Goal: Transaction & Acquisition: Purchase product/service

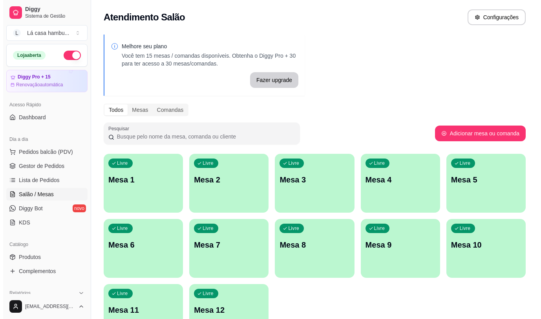
scroll to position [39, 0]
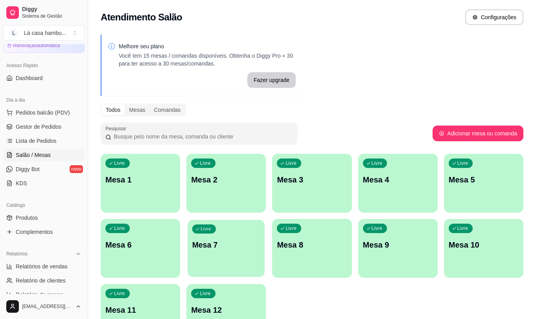
click at [216, 248] on p "Mesa 7" at bounding box center [226, 245] width 68 height 11
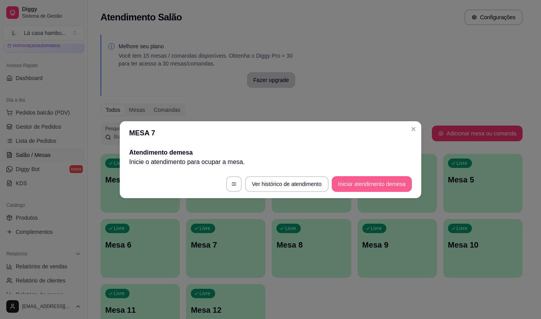
click at [363, 184] on button "Iniciar atendimento de mesa" at bounding box center [372, 184] width 80 height 16
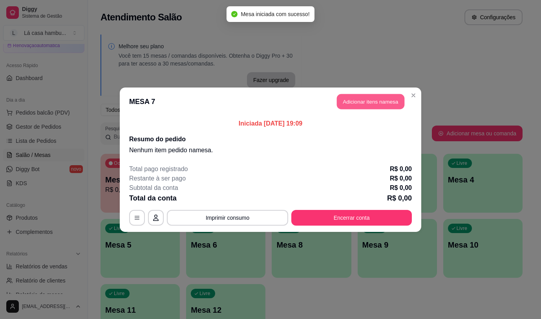
click at [386, 101] on button "Adicionar itens na mesa" at bounding box center [371, 101] width 68 height 15
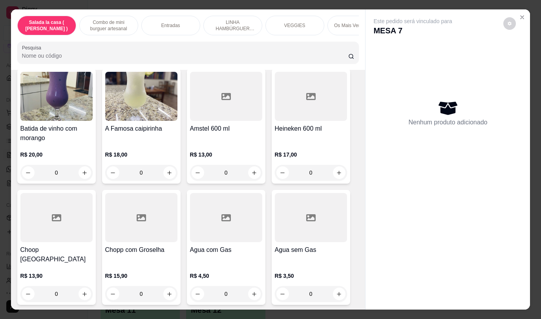
scroll to position [4111, 0]
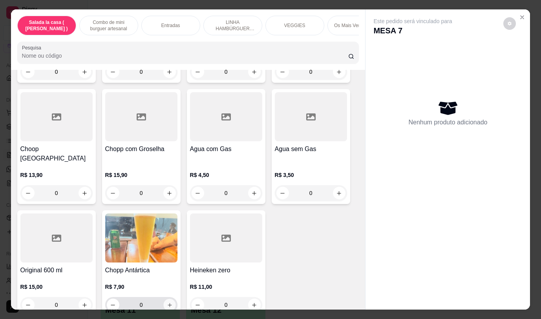
click at [167, 303] on icon "increase-product-quantity" at bounding box center [170, 306] width 6 height 6
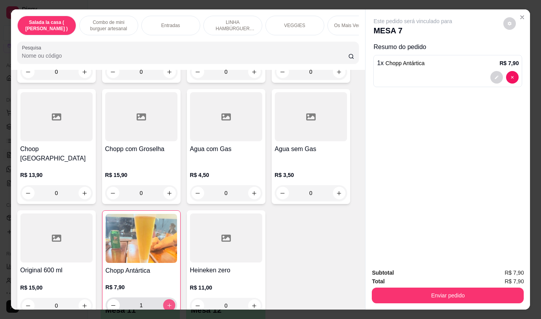
click at [167, 303] on icon "increase-product-quantity" at bounding box center [169, 306] width 6 height 6
type input "2"
click at [83, 191] on icon "increase-product-quantity" at bounding box center [85, 193] width 4 height 4
type input "1"
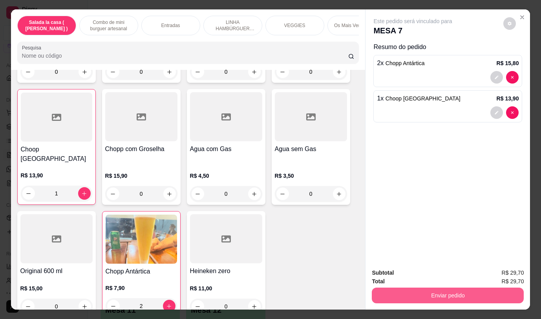
click at [464, 292] on button "Enviar pedido" at bounding box center [448, 296] width 152 height 16
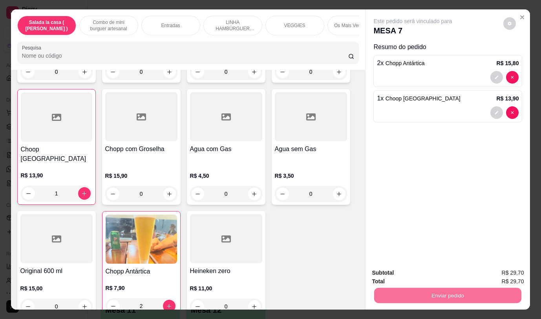
click at [427, 270] on button "Não registrar e enviar pedido" at bounding box center [423, 273] width 82 height 15
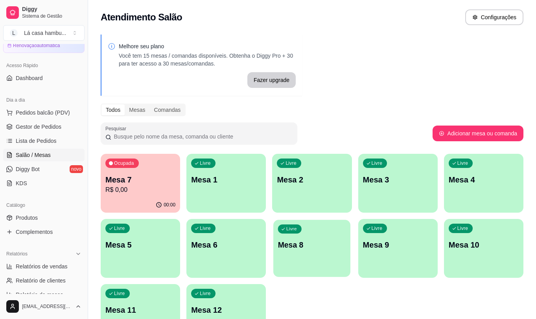
click at [329, 234] on div "Livre Mesa 8" at bounding box center [311, 244] width 77 height 48
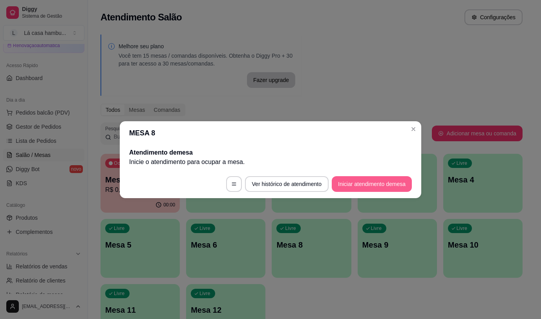
click at [364, 186] on button "Iniciar atendimento de mesa" at bounding box center [372, 184] width 80 height 16
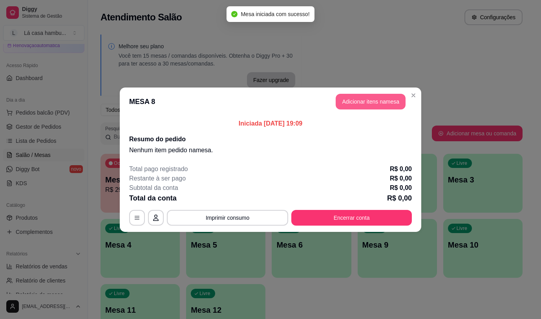
click at [369, 97] on button "Adicionar itens na mesa" at bounding box center [371, 102] width 70 height 16
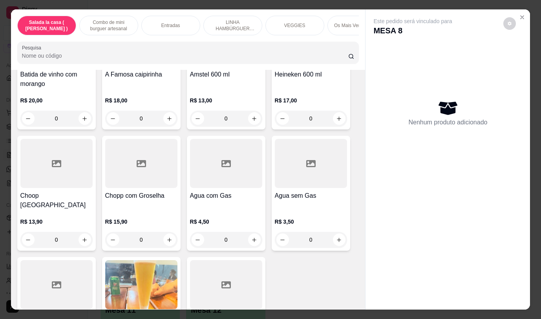
scroll to position [4010, 0]
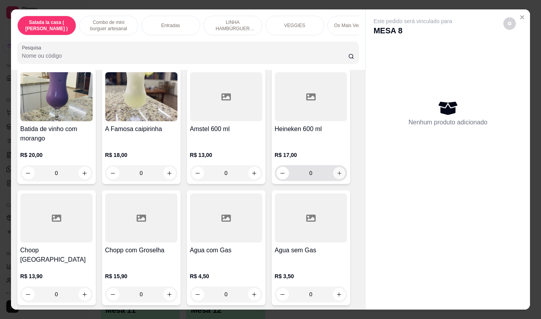
click at [336, 171] on icon "increase-product-quantity" at bounding box center [339, 174] width 6 height 6
type input "1"
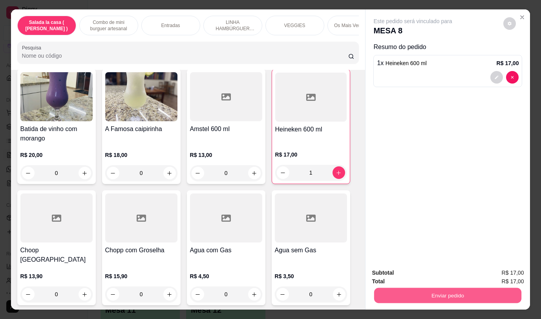
click at [429, 293] on button "Enviar pedido" at bounding box center [447, 295] width 147 height 15
click at [412, 275] on button "Não registrar e enviar pedido" at bounding box center [423, 273] width 82 height 15
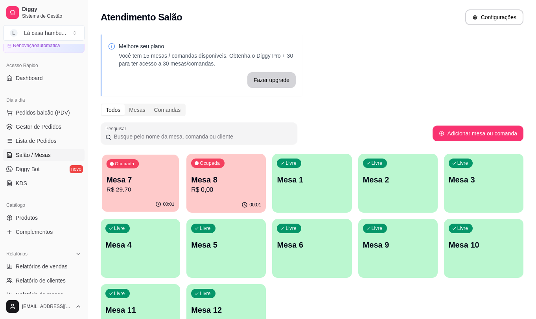
click at [143, 191] on p "R$ 29,70" at bounding box center [140, 189] width 68 height 9
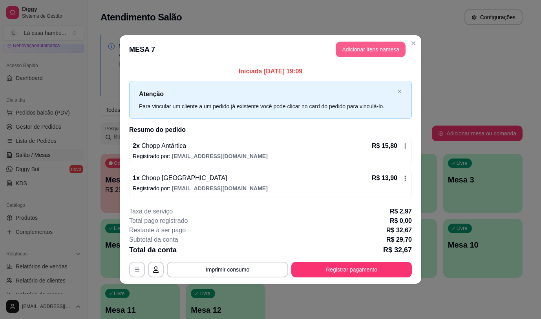
click at [358, 48] on button "Adicionar itens na mesa" at bounding box center [371, 50] width 70 height 16
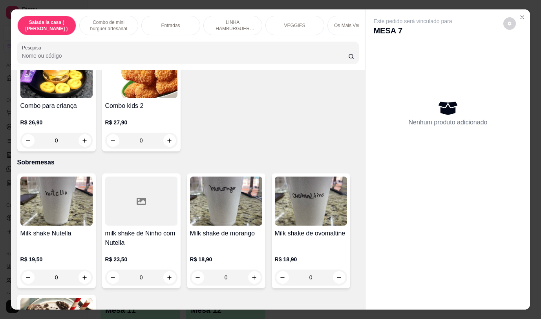
scroll to position [2518, 0]
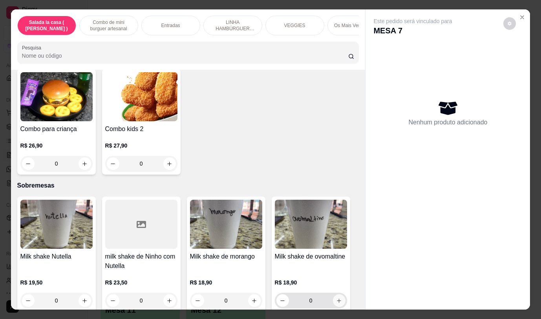
click at [334, 295] on button "increase-product-quantity" at bounding box center [339, 301] width 13 height 13
type input "1"
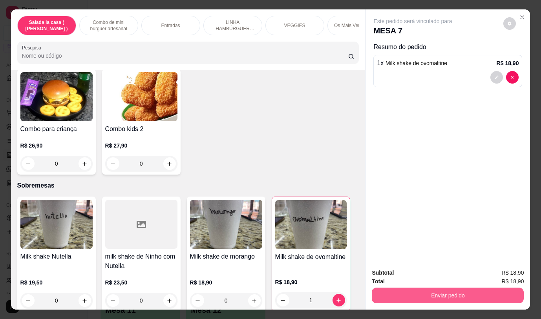
click at [439, 292] on button "Enviar pedido" at bounding box center [448, 296] width 152 height 16
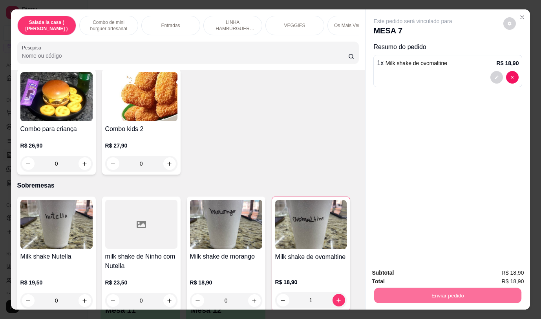
click at [435, 276] on button "Não registrar e enviar pedido" at bounding box center [423, 273] width 82 height 15
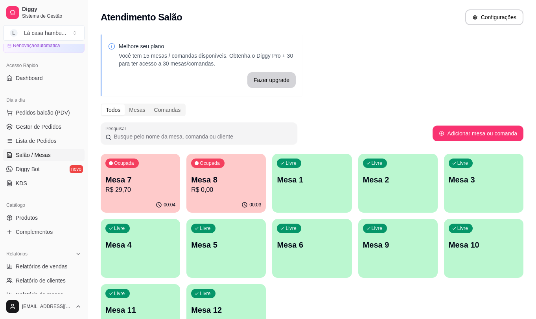
click at [164, 180] on p "Mesa 7" at bounding box center [140, 179] width 70 height 11
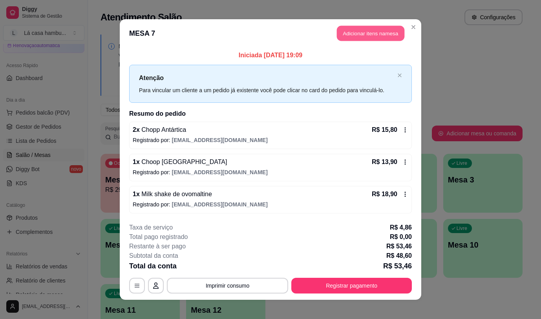
click at [354, 36] on button "Adicionar itens na mesa" at bounding box center [371, 33] width 68 height 15
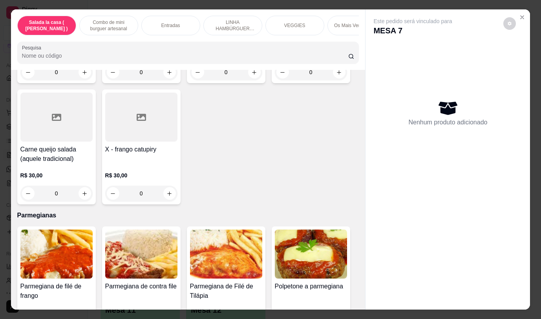
scroll to position [2894, 0]
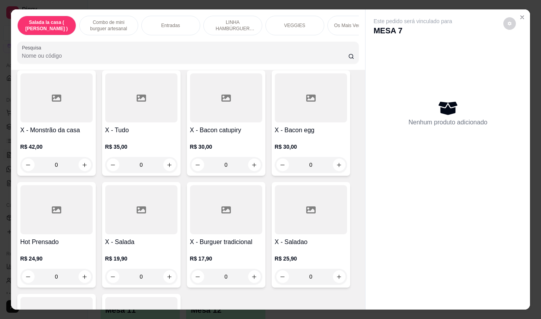
click at [369, 204] on div "Este pedido será vinculado para MESA 7 Nenhum produto adicionado" at bounding box center [448, 153] width 165 height 288
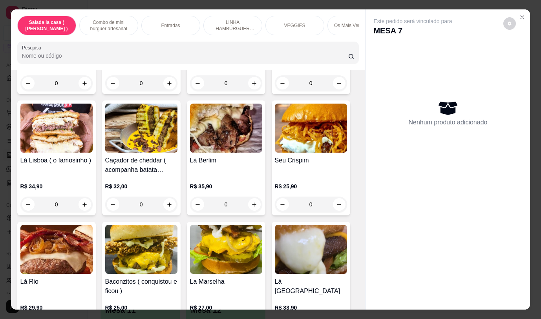
scroll to position [0, 0]
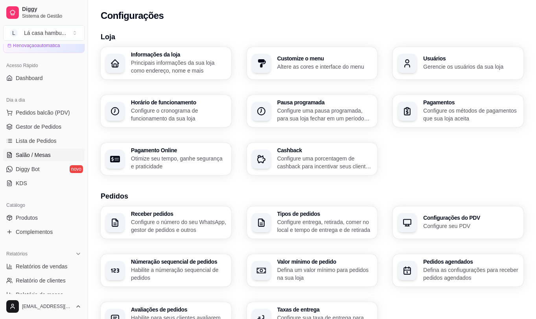
click at [44, 154] on span "Salão / Mesas" at bounding box center [33, 155] width 35 height 8
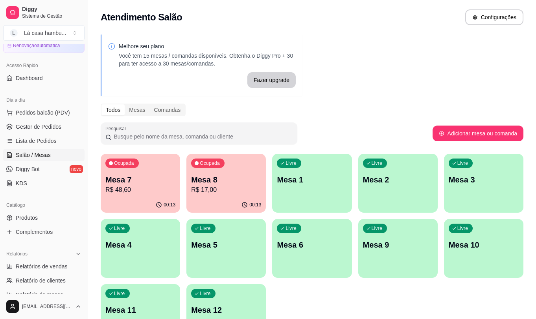
click at [145, 184] on p "Mesa 7" at bounding box center [140, 179] width 70 height 11
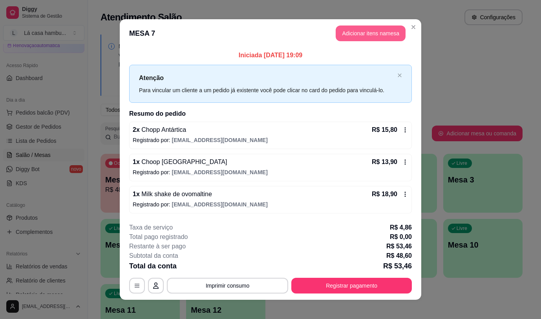
click at [386, 33] on button "Adicionar itens na mesa" at bounding box center [371, 34] width 70 height 16
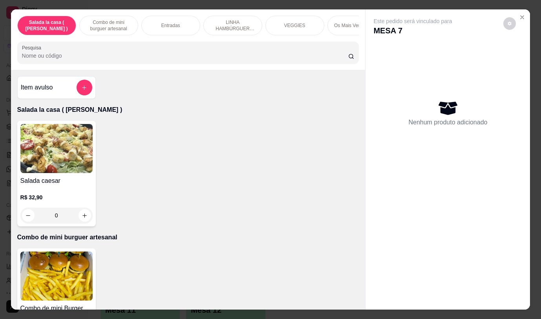
click at [84, 264] on img at bounding box center [56, 276] width 72 height 49
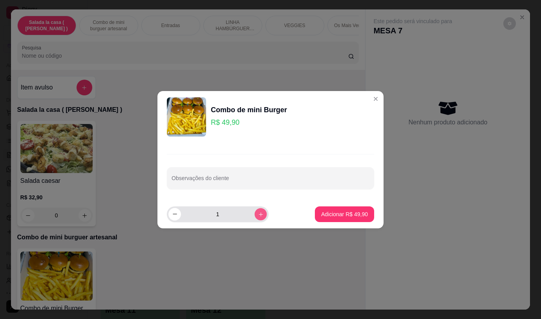
click at [260, 213] on button "increase-product-quantity" at bounding box center [261, 214] width 12 height 12
type input "2"
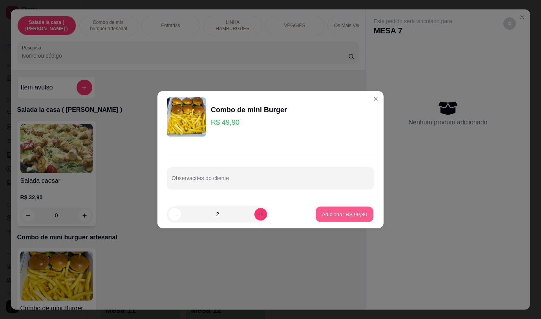
click at [330, 211] on p "Adicionar R$ 99,80" at bounding box center [345, 214] width 46 height 7
type input "2"
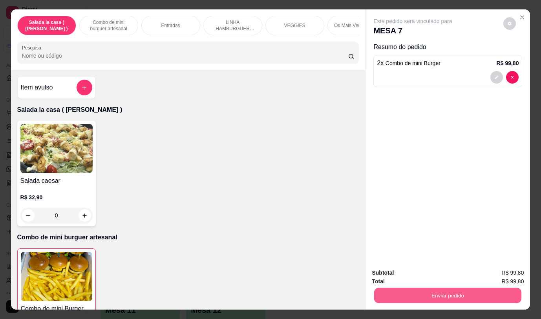
click at [460, 297] on button "Enviar pedido" at bounding box center [447, 295] width 147 height 15
click at [427, 276] on button "Não registrar e enviar pedido" at bounding box center [423, 273] width 82 height 15
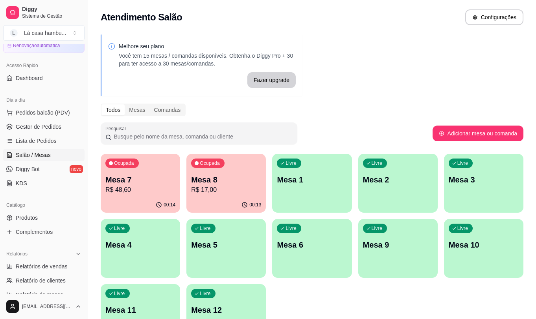
click at [237, 188] on p "R$ 17,00" at bounding box center [226, 189] width 70 height 9
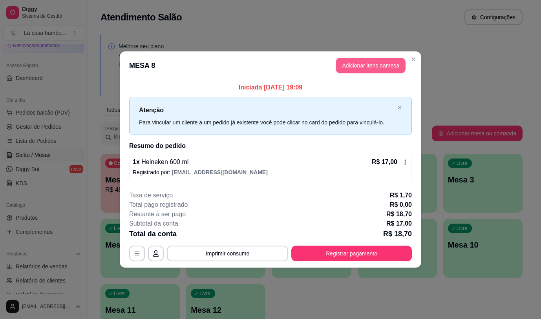
click at [380, 66] on button "Adicionar itens na mesa" at bounding box center [371, 66] width 70 height 16
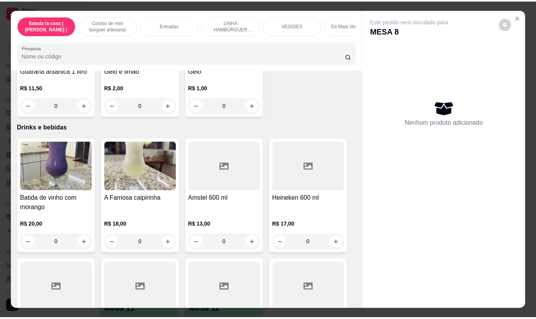
scroll to position [4072, 0]
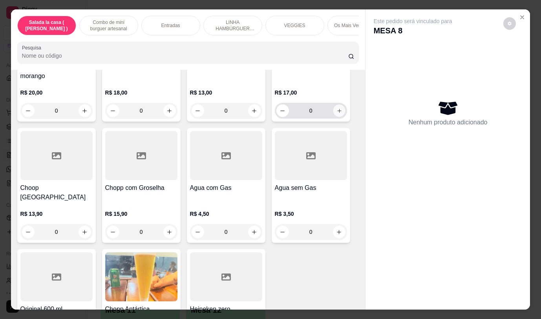
click at [336, 108] on icon "increase-product-quantity" at bounding box center [339, 111] width 6 height 6
type input "1"
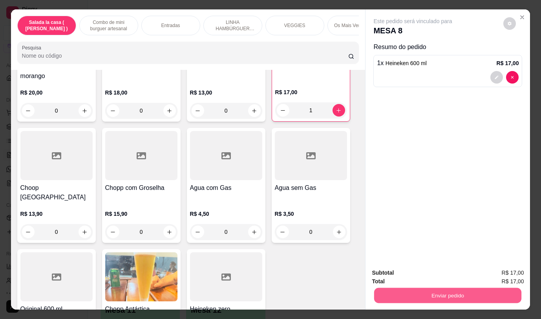
click at [435, 288] on button "Enviar pedido" at bounding box center [447, 295] width 147 height 15
click at [414, 275] on button "Não registrar e enviar pedido" at bounding box center [423, 273] width 82 height 15
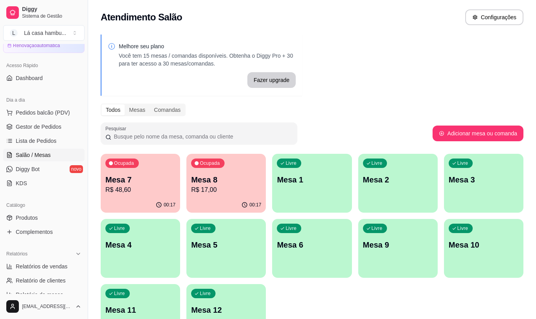
click at [48, 207] on div "Catálogo" at bounding box center [43, 205] width 81 height 13
click at [37, 222] on link "Produtos" at bounding box center [43, 218] width 81 height 13
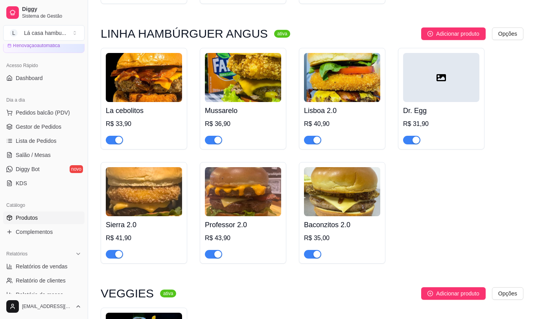
scroll to position [1140, 0]
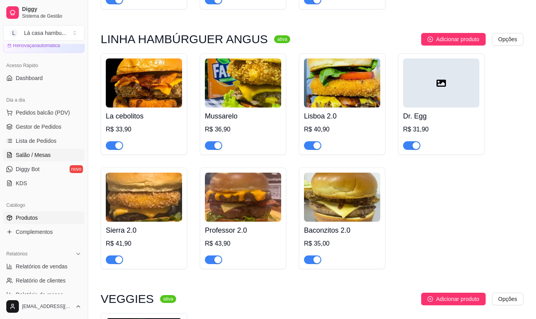
click at [46, 157] on span "Salão / Mesas" at bounding box center [33, 155] width 35 height 8
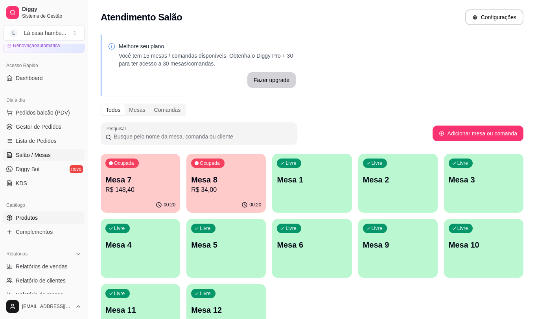
click at [37, 218] on span "Produtos" at bounding box center [27, 218] width 22 height 8
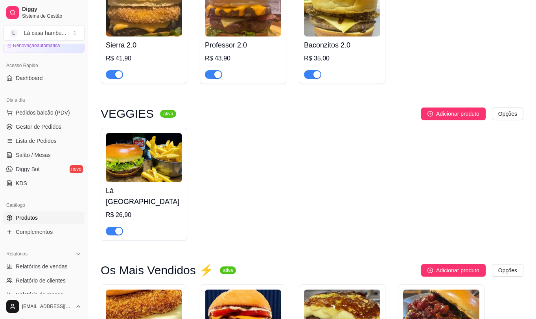
scroll to position [1336, 0]
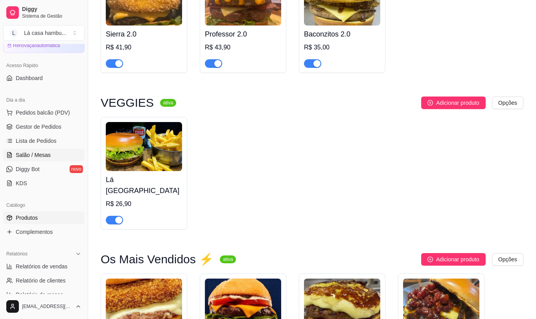
click at [28, 154] on span "Salão / Mesas" at bounding box center [33, 155] width 35 height 8
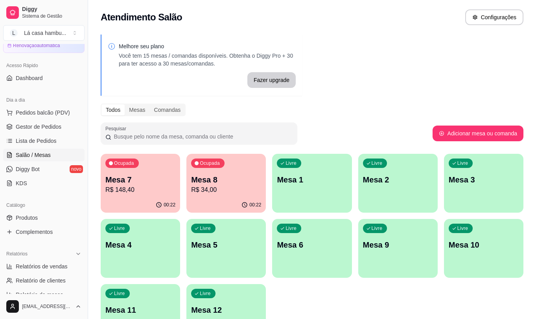
click at [152, 176] on p "Mesa 7" at bounding box center [140, 179] width 70 height 11
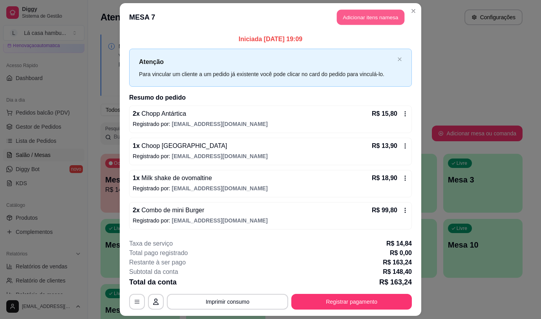
click at [387, 18] on button "Adicionar itens na mesa" at bounding box center [371, 17] width 68 height 15
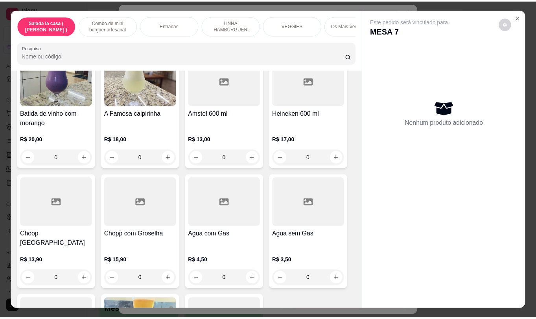
scroll to position [4111, 0]
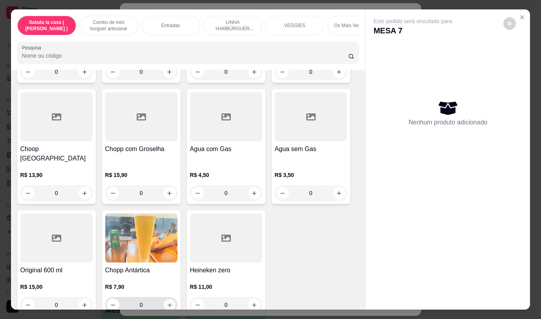
click at [167, 303] on icon "increase-product-quantity" at bounding box center [170, 306] width 6 height 6
type input "1"
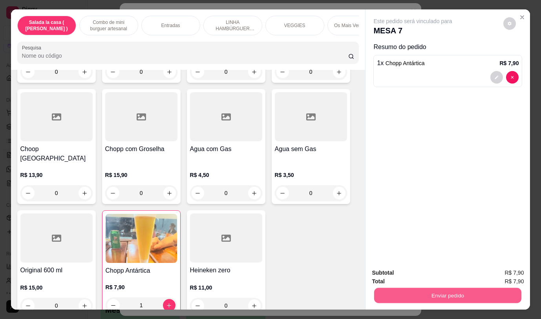
click at [407, 292] on button "Enviar pedido" at bounding box center [447, 295] width 147 height 15
click at [415, 275] on button "Não registrar e enviar pedido" at bounding box center [423, 273] width 82 height 15
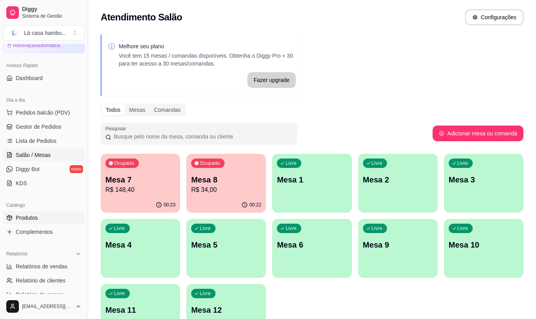
click at [33, 218] on span "Produtos" at bounding box center [27, 218] width 22 height 8
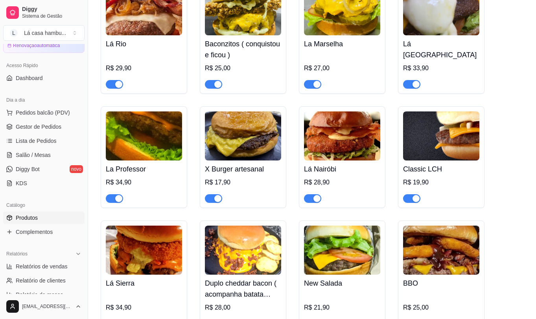
scroll to position [1847, 0]
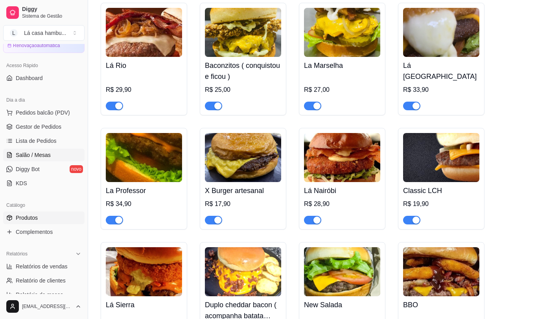
click at [52, 154] on link "Salão / Mesas" at bounding box center [43, 155] width 81 height 13
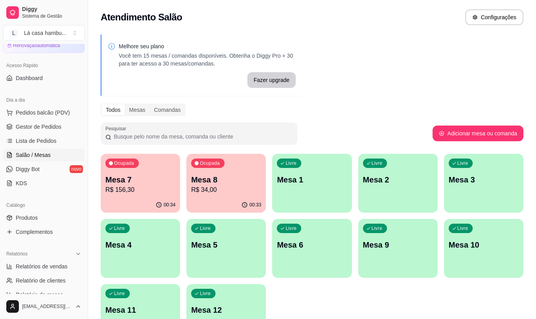
click at [158, 177] on p "Mesa 7" at bounding box center [140, 179] width 70 height 11
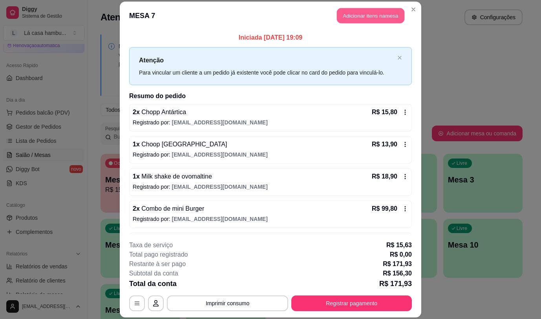
click at [369, 17] on button "Adicionar itens na mesa" at bounding box center [371, 15] width 68 height 15
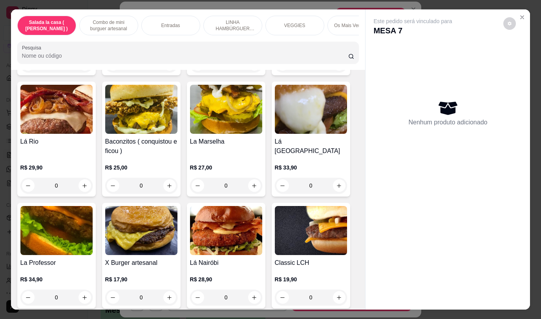
scroll to position [1663, 0]
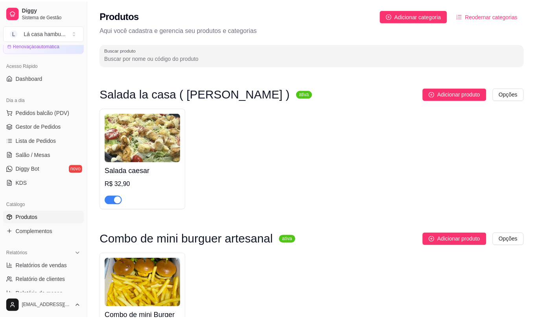
scroll to position [1847, 0]
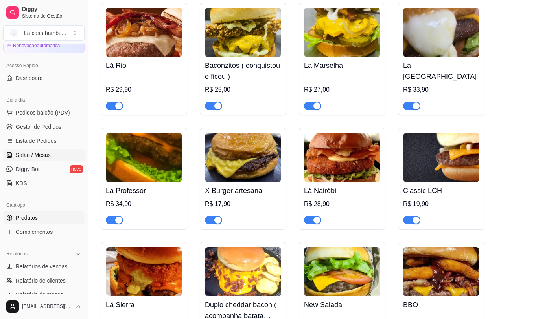
click at [45, 150] on link "Salão / Mesas" at bounding box center [43, 155] width 81 height 13
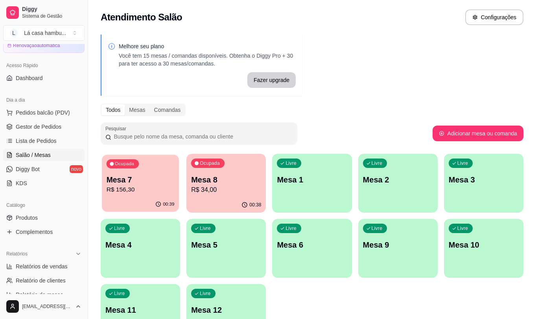
click at [159, 178] on p "Mesa 7" at bounding box center [140, 180] width 68 height 11
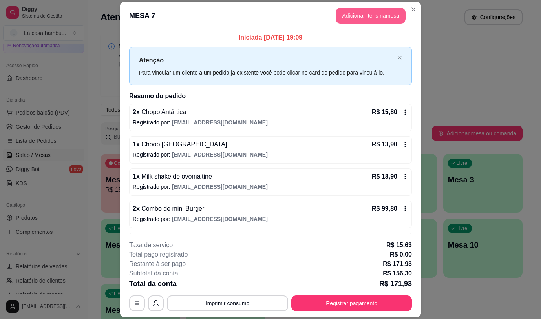
click at [352, 15] on button "Adicionar itens na mesa" at bounding box center [371, 16] width 70 height 16
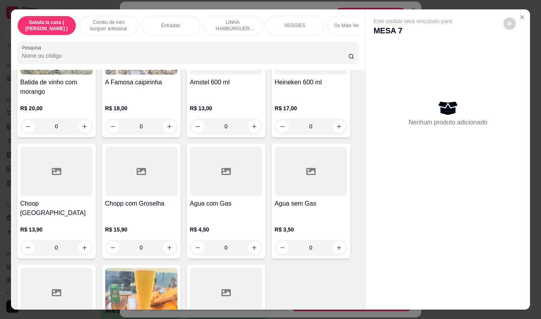
scroll to position [4111, 0]
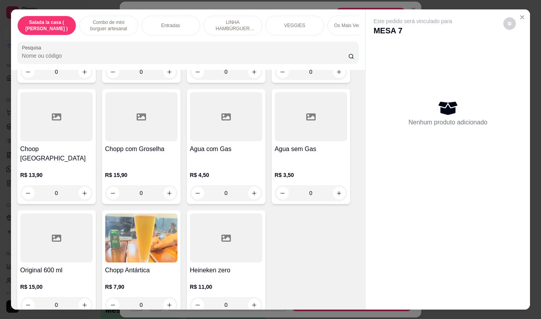
drag, startPoint x: 176, startPoint y: 281, endPoint x: 167, endPoint y: 281, distance: 9.1
click at [167, 281] on div "Chopp Antártica R$ 7,90 0" at bounding box center [141, 264] width 79 height 106
click at [167, 303] on icon "increase-product-quantity" at bounding box center [170, 306] width 6 height 6
type input "1"
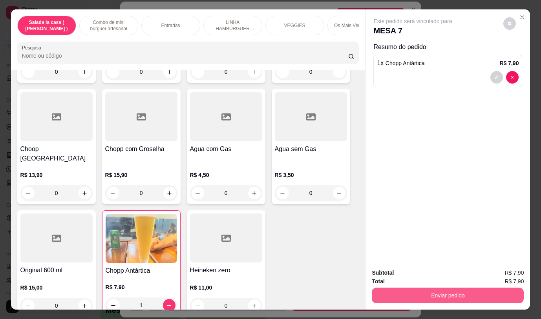
click at [422, 295] on button "Enviar pedido" at bounding box center [448, 296] width 152 height 16
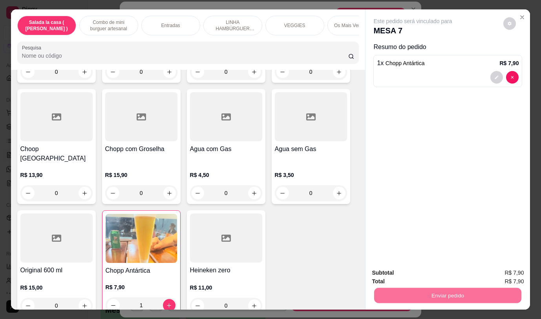
click at [423, 272] on button "Não registrar e enviar pedido" at bounding box center [422, 273] width 79 height 15
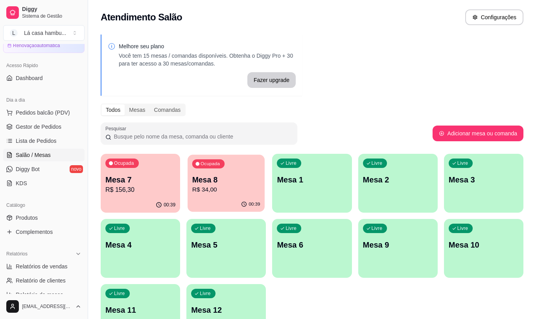
click at [248, 179] on p "Mesa 8" at bounding box center [226, 180] width 68 height 11
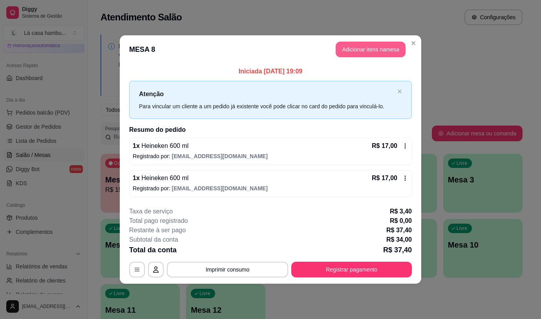
click at [352, 49] on button "Adicionar itens na mesa" at bounding box center [371, 50] width 70 height 16
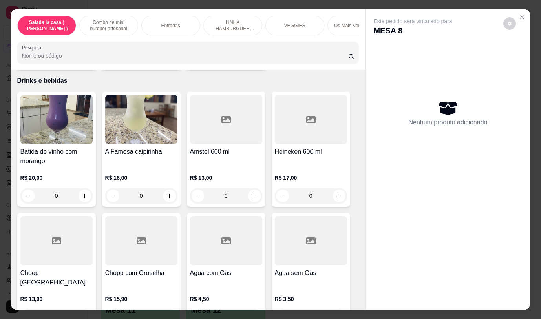
scroll to position [3971, 0]
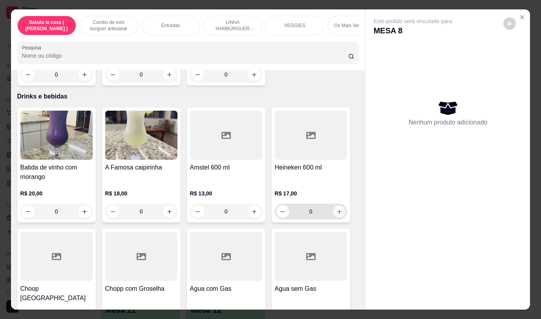
click at [336, 209] on icon "increase-product-quantity" at bounding box center [339, 212] width 6 height 6
type input "1"
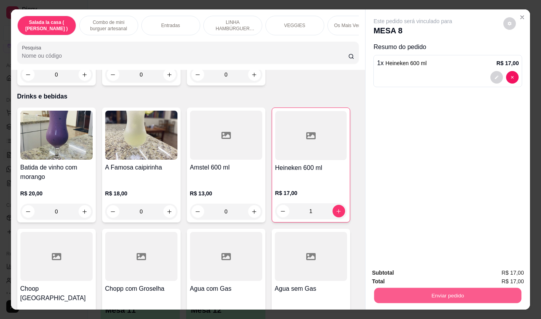
click at [421, 290] on button "Enviar pedido" at bounding box center [447, 295] width 147 height 15
click at [418, 273] on button "Não registrar e enviar pedido" at bounding box center [423, 273] width 82 height 15
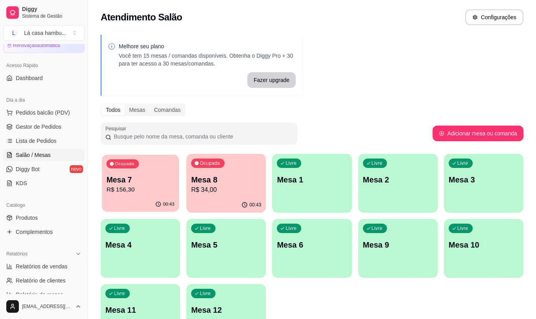
click at [157, 187] on p "R$ 156,30" at bounding box center [140, 189] width 68 height 9
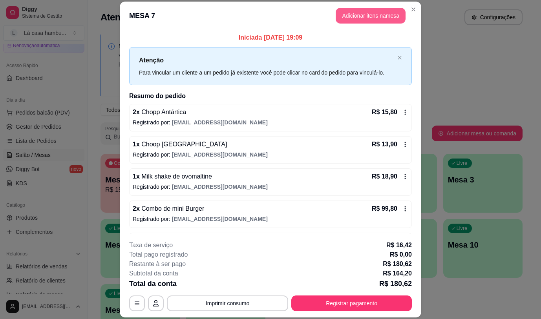
click at [363, 14] on button "Adicionar itens na mesa" at bounding box center [371, 16] width 70 height 16
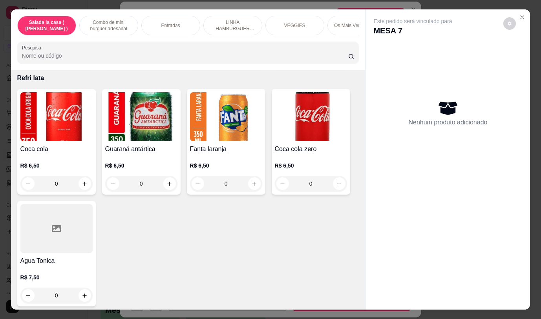
scroll to position [3365, 0]
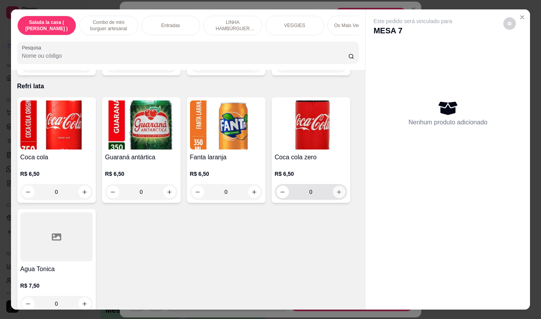
click at [336, 189] on icon "increase-product-quantity" at bounding box center [339, 192] width 6 height 6
type input "1"
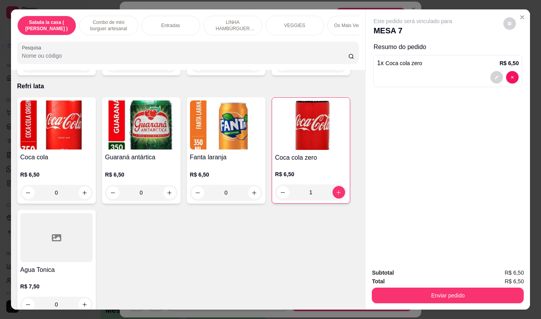
drag, startPoint x: 363, startPoint y: 253, endPoint x: 365, endPoint y: 262, distance: 9.8
click at [365, 262] on div "Este pedido será vinculado para MESA 7 Resumo do pedido 1 x Coca cola zero R$ 6…" at bounding box center [447, 159] width 165 height 300
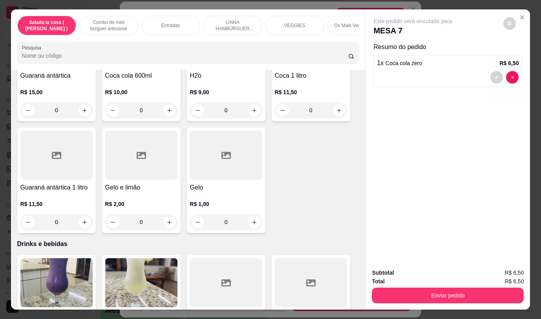
scroll to position [3832, 0]
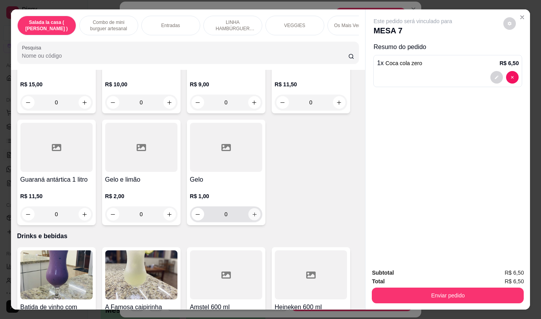
click at [252, 213] on icon "increase-product-quantity" at bounding box center [254, 215] width 4 height 4
type input "1"
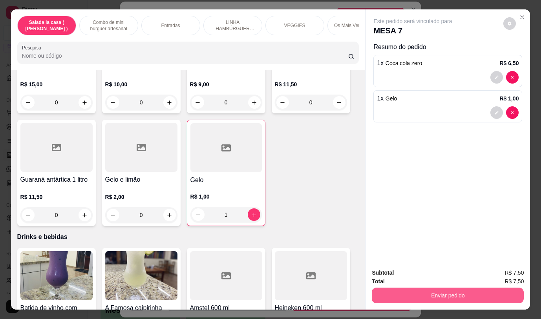
click at [400, 293] on button "Enviar pedido" at bounding box center [448, 296] width 152 height 16
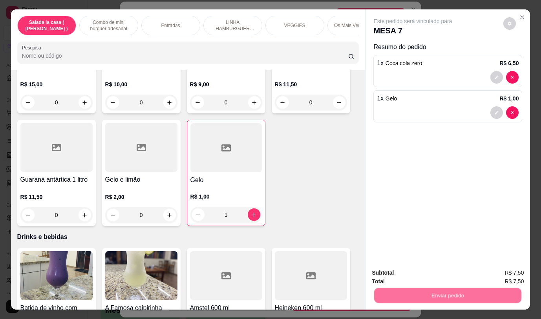
click at [407, 274] on button "Não registrar e enviar pedido" at bounding box center [422, 273] width 79 height 15
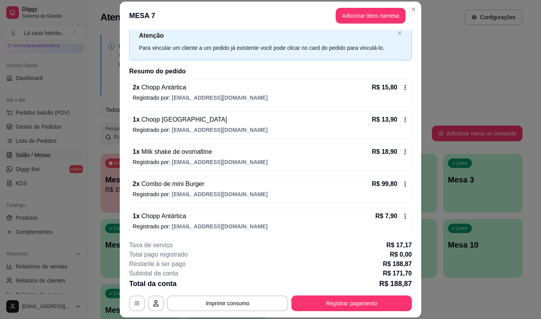
scroll to position [39, 0]
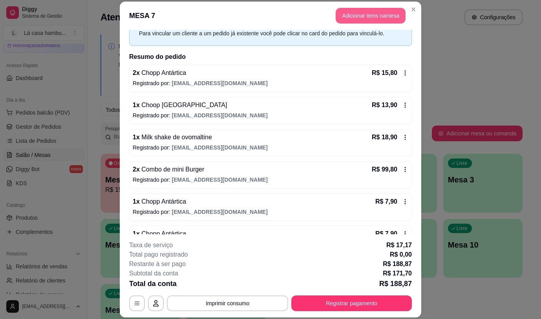
click at [353, 17] on button "Adicionar itens na mesa" at bounding box center [371, 16] width 70 height 16
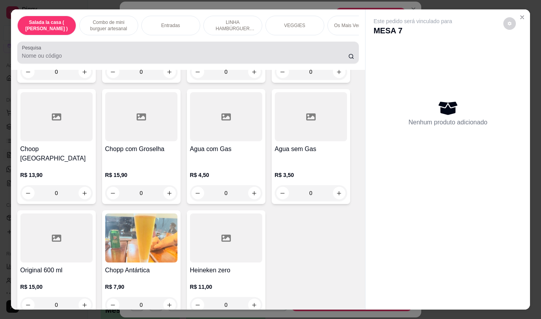
scroll to position [18, 0]
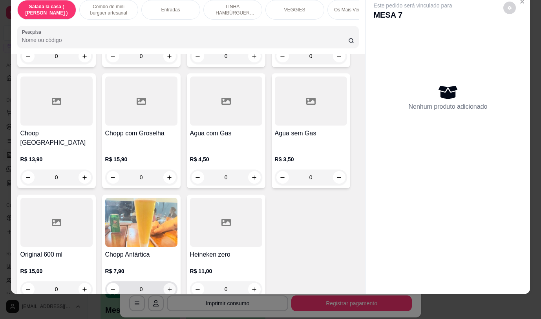
click at [167, 287] on icon "increase-product-quantity" at bounding box center [170, 290] width 6 height 6
type input "1"
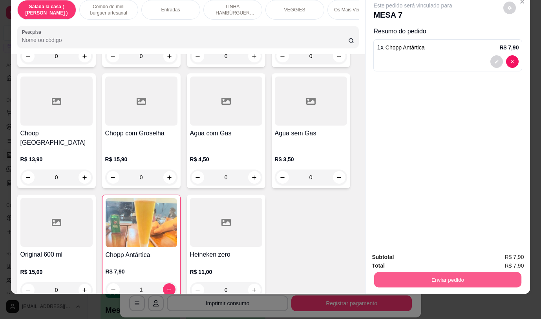
click at [419, 276] on button "Enviar pedido" at bounding box center [447, 279] width 147 height 15
click at [423, 257] on button "Não registrar e enviar pedido" at bounding box center [422, 255] width 79 height 15
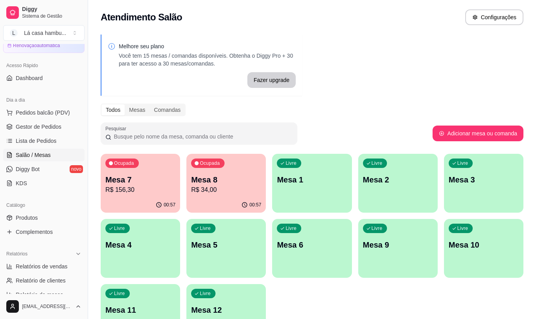
click at [223, 185] on p "R$ 34,00" at bounding box center [226, 189] width 70 height 9
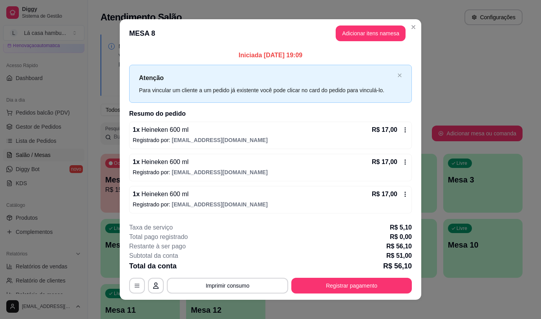
scroll to position [6, 0]
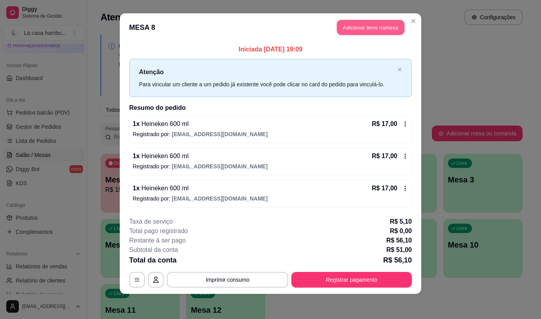
click at [373, 26] on button "Adicionar itens na mesa" at bounding box center [371, 27] width 68 height 15
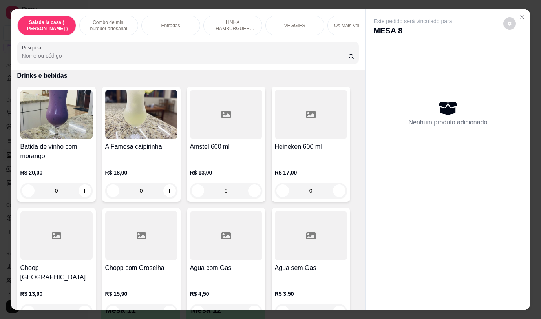
scroll to position [4008, 0]
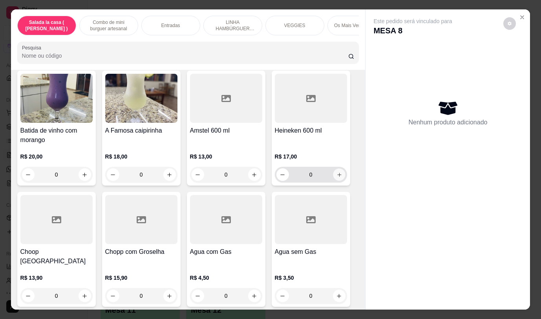
click at [338, 172] on icon "increase-product-quantity" at bounding box center [339, 175] width 6 height 6
type input "1"
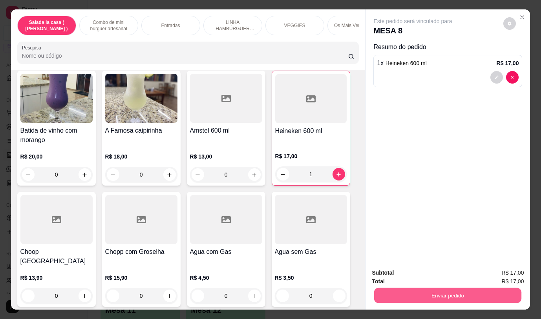
click at [450, 290] on button "Enviar pedido" at bounding box center [447, 295] width 147 height 15
click at [445, 274] on button "Não registrar e enviar pedido" at bounding box center [422, 273] width 79 height 15
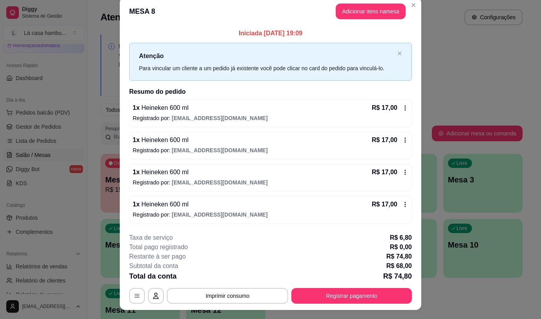
scroll to position [0, 0]
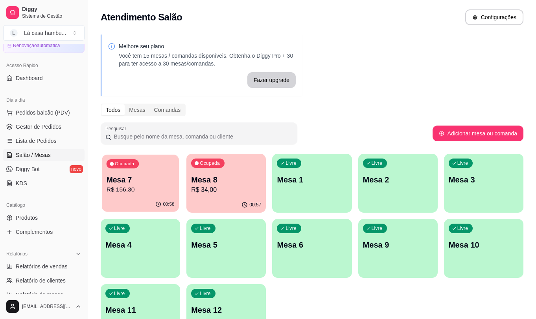
click at [170, 180] on p "Mesa 7" at bounding box center [140, 180] width 68 height 11
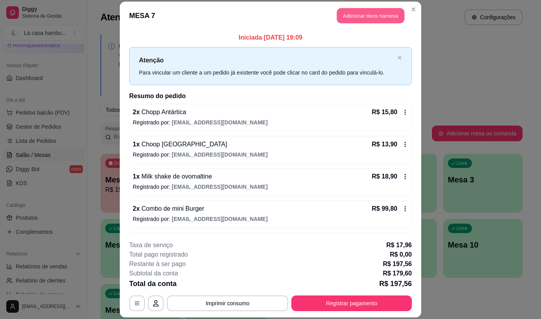
click at [371, 17] on button "Adicionar itens na mesa" at bounding box center [371, 15] width 68 height 15
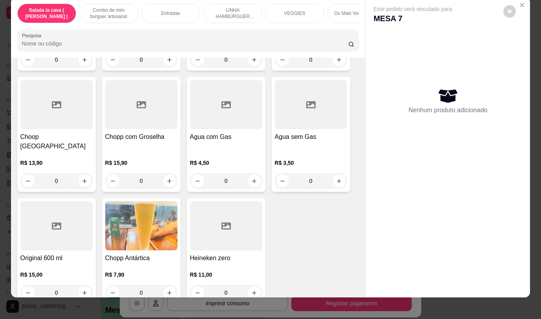
scroll to position [18, 0]
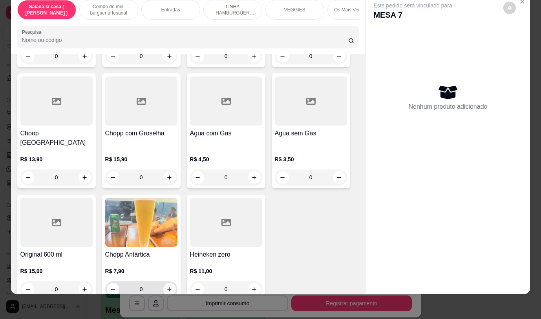
click at [169, 283] on button "increase-product-quantity" at bounding box center [169, 289] width 13 height 13
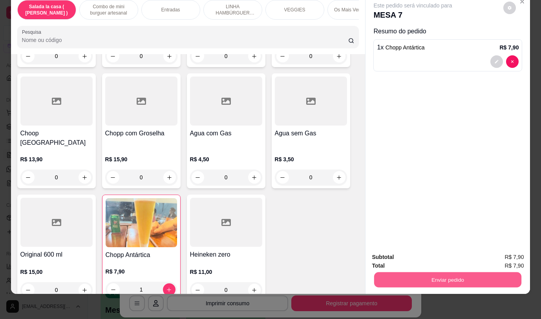
click at [398, 275] on button "Enviar pedido" at bounding box center [447, 279] width 147 height 15
click at [169, 284] on button "increase-product-quantity" at bounding box center [169, 290] width 13 height 13
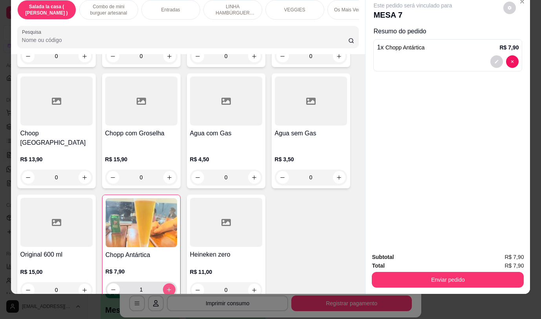
click at [168, 287] on icon "increase-product-quantity" at bounding box center [169, 290] width 6 height 6
type input "2"
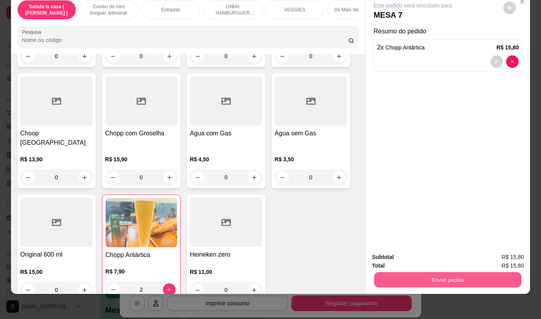
click at [437, 272] on button "Enviar pedido" at bounding box center [447, 279] width 147 height 15
click at [434, 251] on button "Não registrar e enviar pedido" at bounding box center [423, 255] width 82 height 15
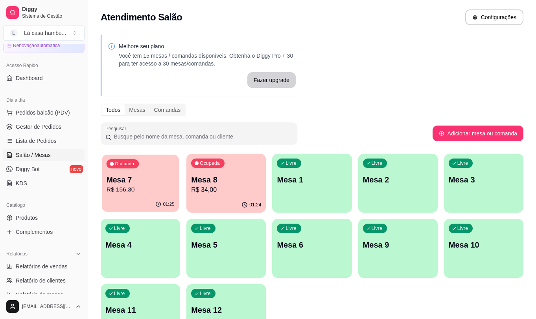
click at [146, 186] on p "R$ 156,30" at bounding box center [140, 189] width 68 height 9
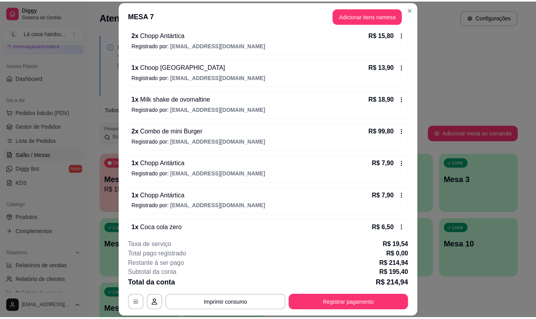
scroll to position [78, 0]
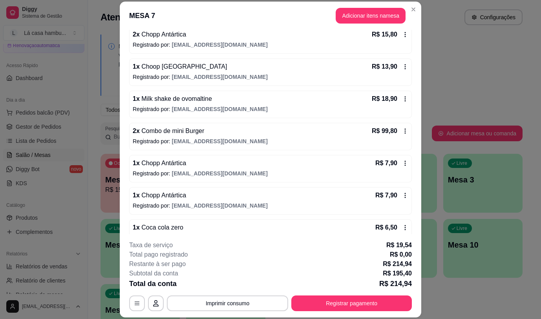
click at [212, 174] on span "[EMAIL_ADDRESS][DOMAIN_NAME]" at bounding box center [220, 174] width 96 height 6
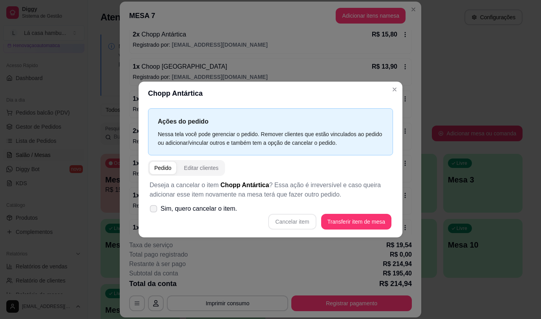
click at [154, 211] on icon at bounding box center [154, 209] width 6 height 4
click at [154, 211] on input "Sim, quero cancelar o item." at bounding box center [151, 212] width 5 height 5
checkbox input "true"
click at [291, 220] on button "Cancelar item" at bounding box center [292, 221] width 47 height 15
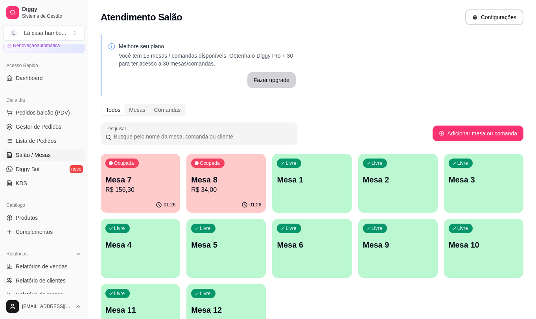
click at [56, 154] on link "Salão / Mesas" at bounding box center [43, 155] width 81 height 13
click at [43, 154] on span "Salão / Mesas" at bounding box center [33, 155] width 35 height 8
click at [46, 222] on link "Produtos" at bounding box center [43, 218] width 81 height 13
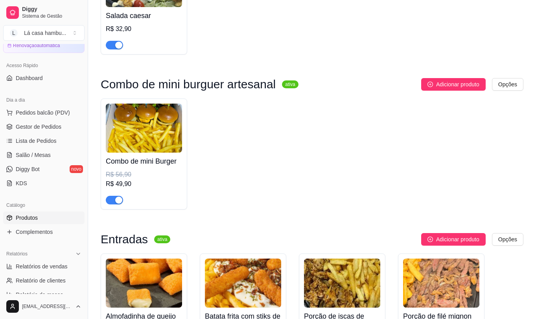
scroll to position [157, 0]
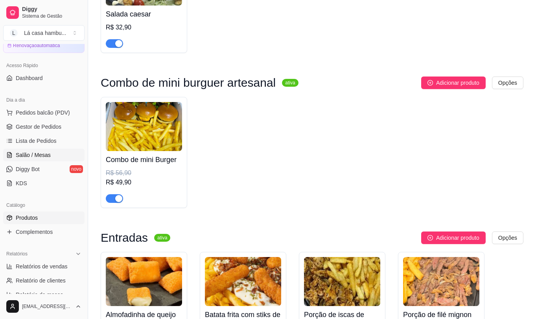
click at [55, 157] on link "Salão / Mesas" at bounding box center [43, 155] width 81 height 13
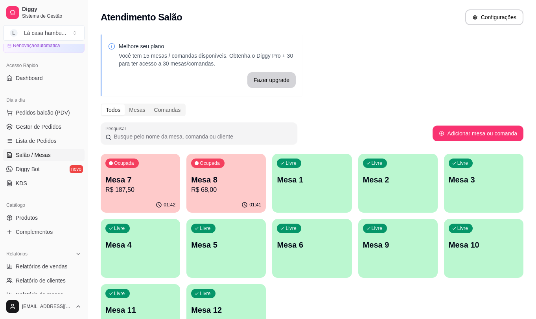
click at [238, 192] on p "R$ 68,00" at bounding box center [226, 189] width 70 height 9
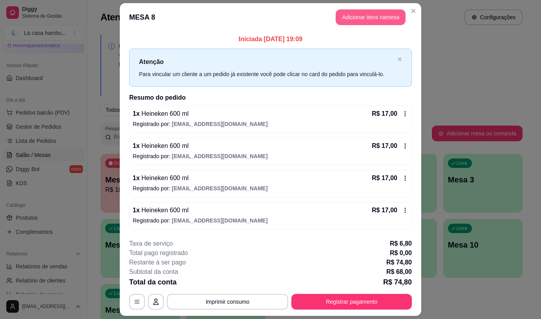
click at [373, 17] on button "Adicionar itens na mesa" at bounding box center [371, 17] width 70 height 16
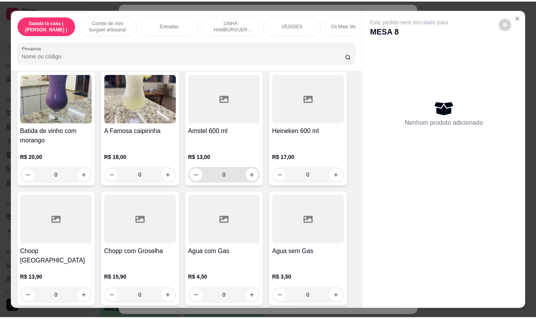
scroll to position [4008, 0]
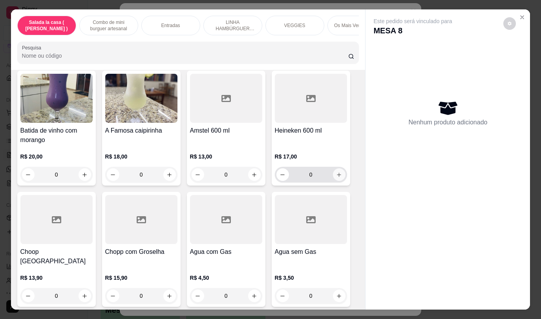
click at [338, 172] on icon "increase-product-quantity" at bounding box center [339, 175] width 6 height 6
type input "1"
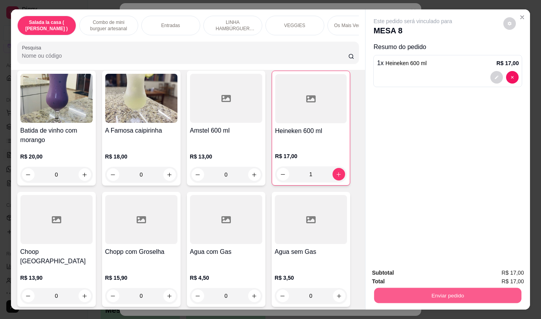
click at [438, 293] on button "Enviar pedido" at bounding box center [447, 295] width 147 height 15
click at [424, 271] on button "Não registrar e enviar pedido" at bounding box center [423, 273] width 82 height 15
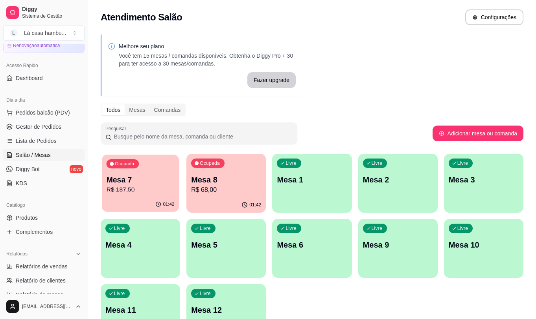
click at [154, 176] on p "Mesa 7" at bounding box center [140, 180] width 68 height 11
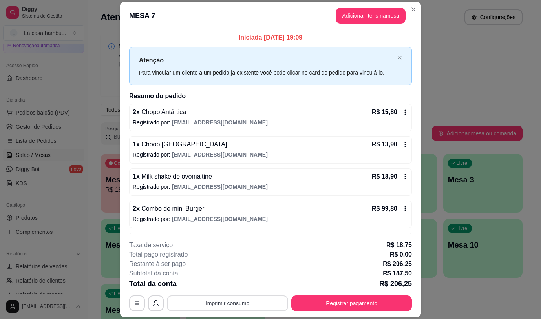
click at [230, 307] on button "Imprimir consumo" at bounding box center [227, 304] width 121 height 16
click at [231, 286] on button "IMPRESSORA" at bounding box center [227, 285] width 55 height 12
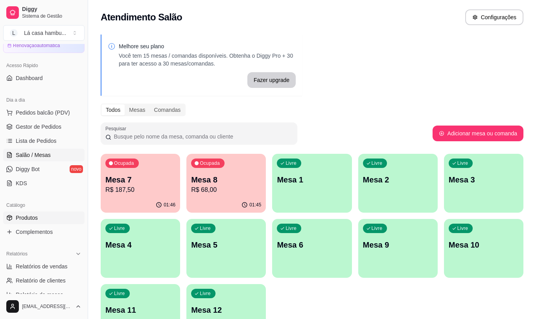
click at [40, 218] on link "Produtos" at bounding box center [43, 218] width 81 height 13
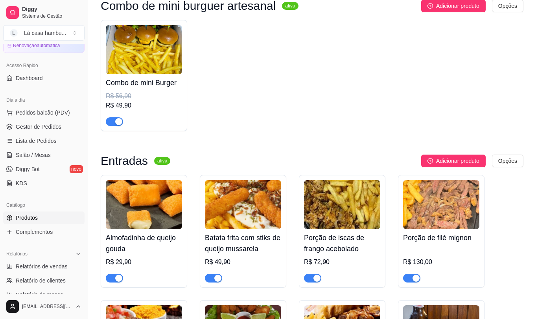
scroll to position [236, 0]
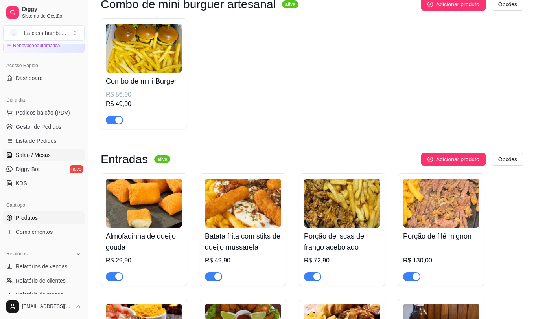
click at [55, 156] on link "Salão / Mesas" at bounding box center [43, 155] width 81 height 13
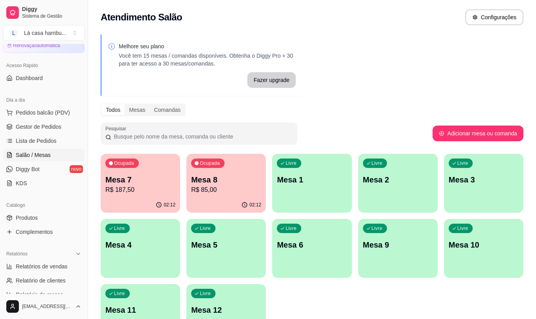
click at [167, 186] on p "R$ 187,50" at bounding box center [140, 189] width 70 height 9
click at [167, 186] on body "Diggy Sistema de Gestão L Lá casa hambu ... Loja aberta Diggy Pro + 15 Renovaçã…" at bounding box center [268, 159] width 536 height 319
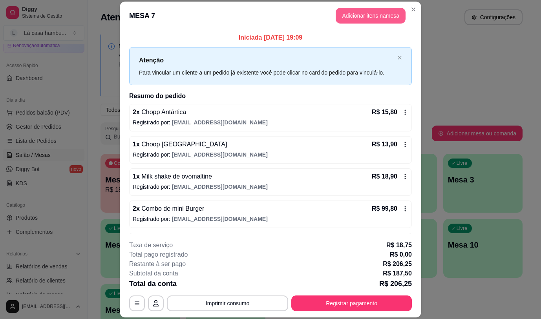
click at [351, 16] on button "Adicionar itens na mesa" at bounding box center [371, 16] width 70 height 16
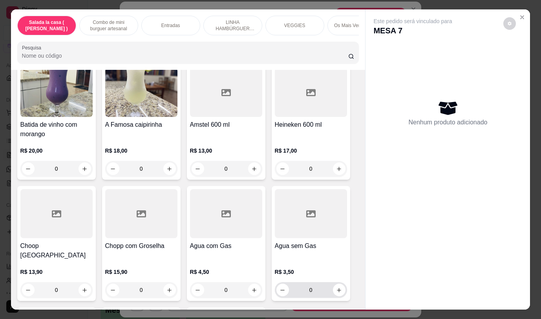
scroll to position [4111, 0]
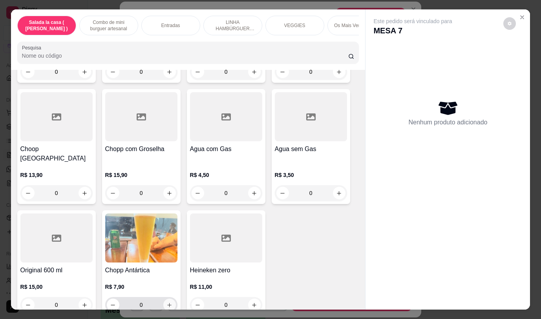
click at [167, 303] on icon "increase-product-quantity" at bounding box center [170, 306] width 6 height 6
type input "1"
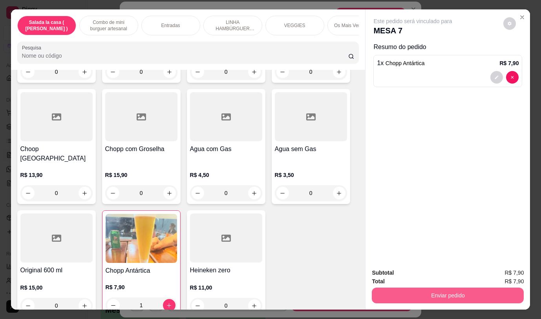
click at [450, 299] on button "Enviar pedido" at bounding box center [448, 296] width 152 height 16
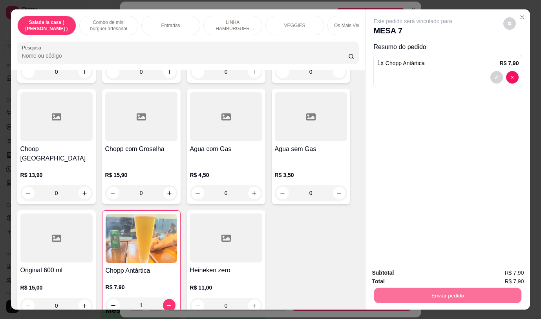
click at [448, 278] on button "Não registrar e enviar pedido" at bounding box center [423, 273] width 82 height 15
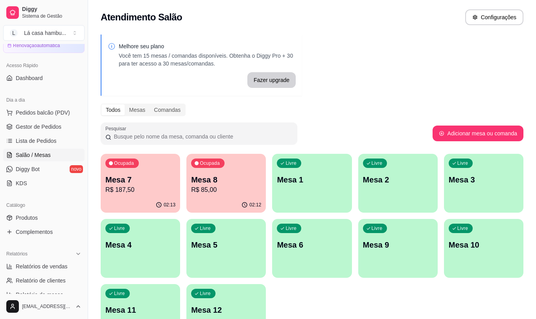
click at [241, 187] on p "R$ 85,00" at bounding box center [226, 189] width 70 height 9
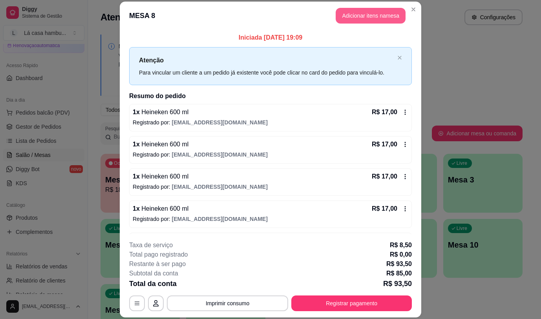
click at [371, 15] on button "Adicionar itens na mesa" at bounding box center [371, 16] width 70 height 16
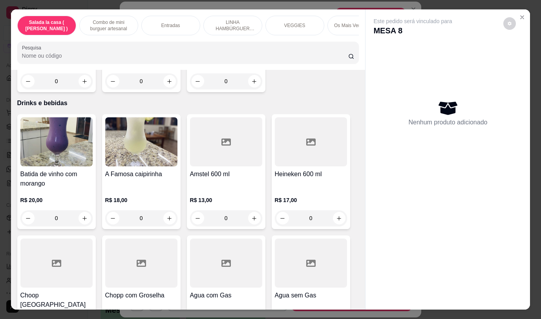
scroll to position [3969, 0]
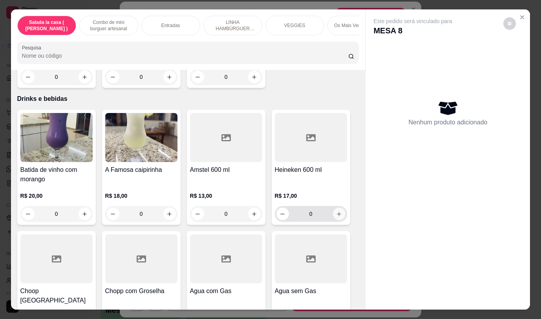
click at [333, 208] on button "increase-product-quantity" at bounding box center [339, 214] width 13 height 13
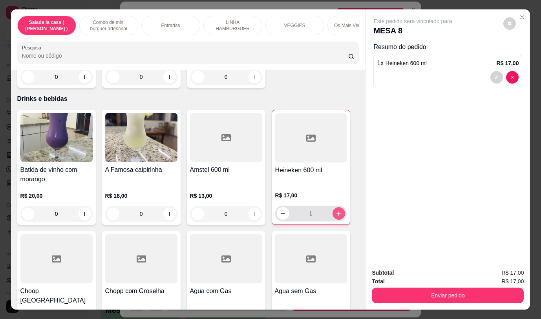
type input "1"
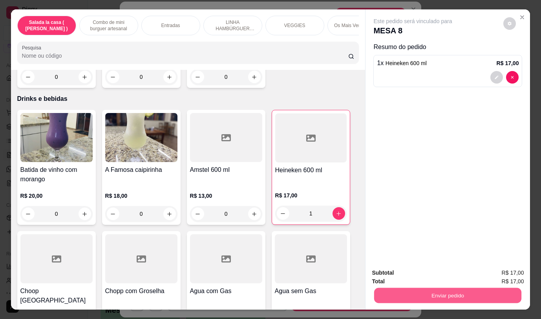
click at [408, 294] on button "Enviar pedido" at bounding box center [447, 295] width 147 height 15
click at [417, 270] on button "Não registrar e enviar pedido" at bounding box center [423, 273] width 82 height 15
